Goal: Navigation & Orientation: Understand site structure

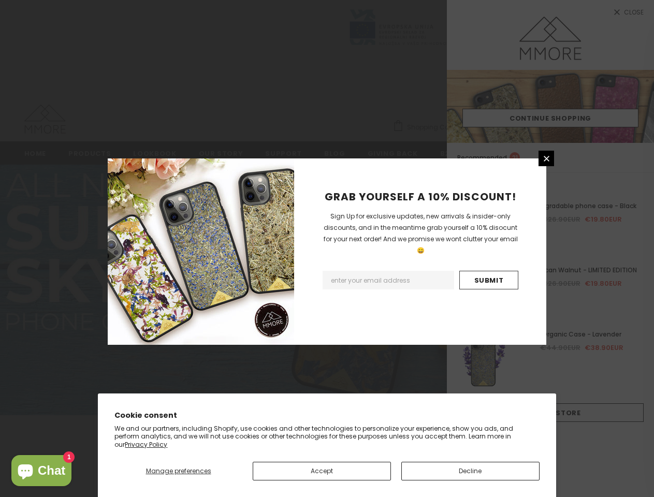
click at [327, 249] on div "GRAB YOURSELF A 10% DISCOUNT! Sign Up for exclusive updates, new arrivals & ins…" at bounding box center [420, 251] width 252 height 186
click at [178, 471] on span "Manage preferences" at bounding box center [178, 470] width 65 height 9
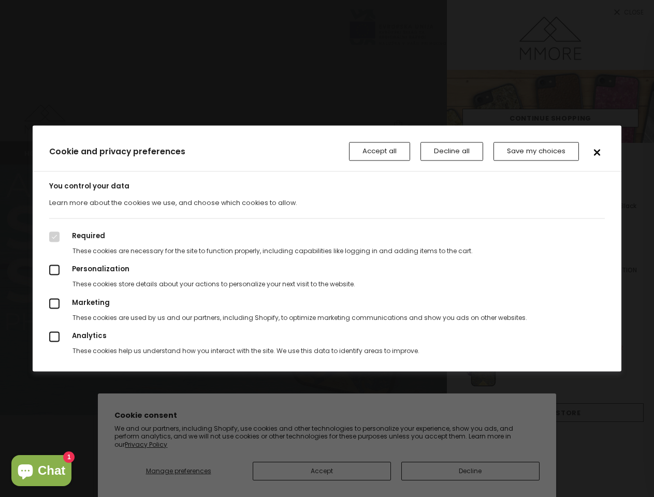
click at [322, 471] on div at bounding box center [327, 248] width 654 height 497
click at [470, 471] on div at bounding box center [327, 248] width 654 height 497
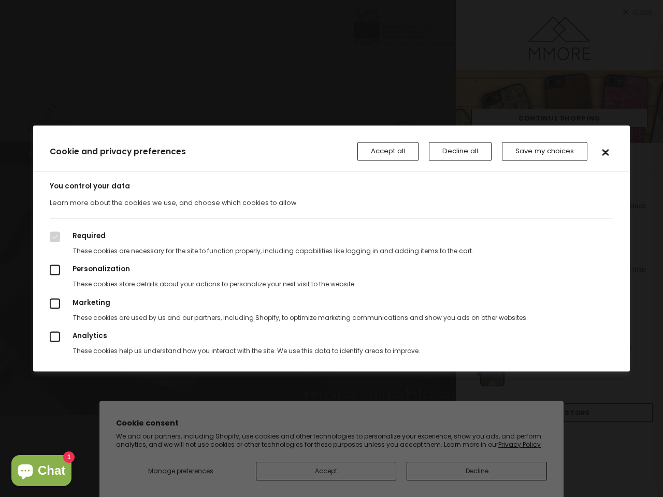
click at [327, 249] on p "These cookies are necessary for the site to function properly, including capabi…" at bounding box center [331, 250] width 563 height 8
click at [546, 158] on button "Save my choices" at bounding box center [544, 151] width 85 height 19
